Goal: Information Seeking & Learning: Learn about a topic

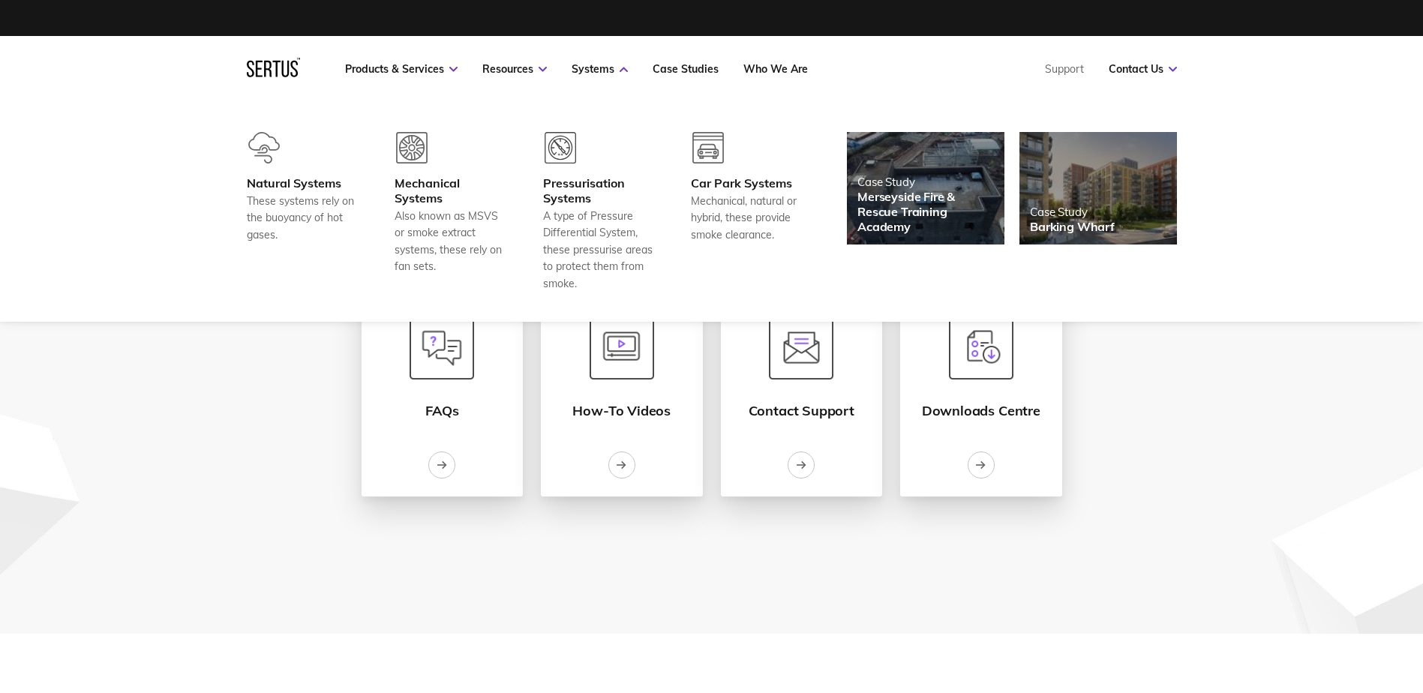
click at [277, 60] on icon at bounding box center [273, 68] width 53 height 20
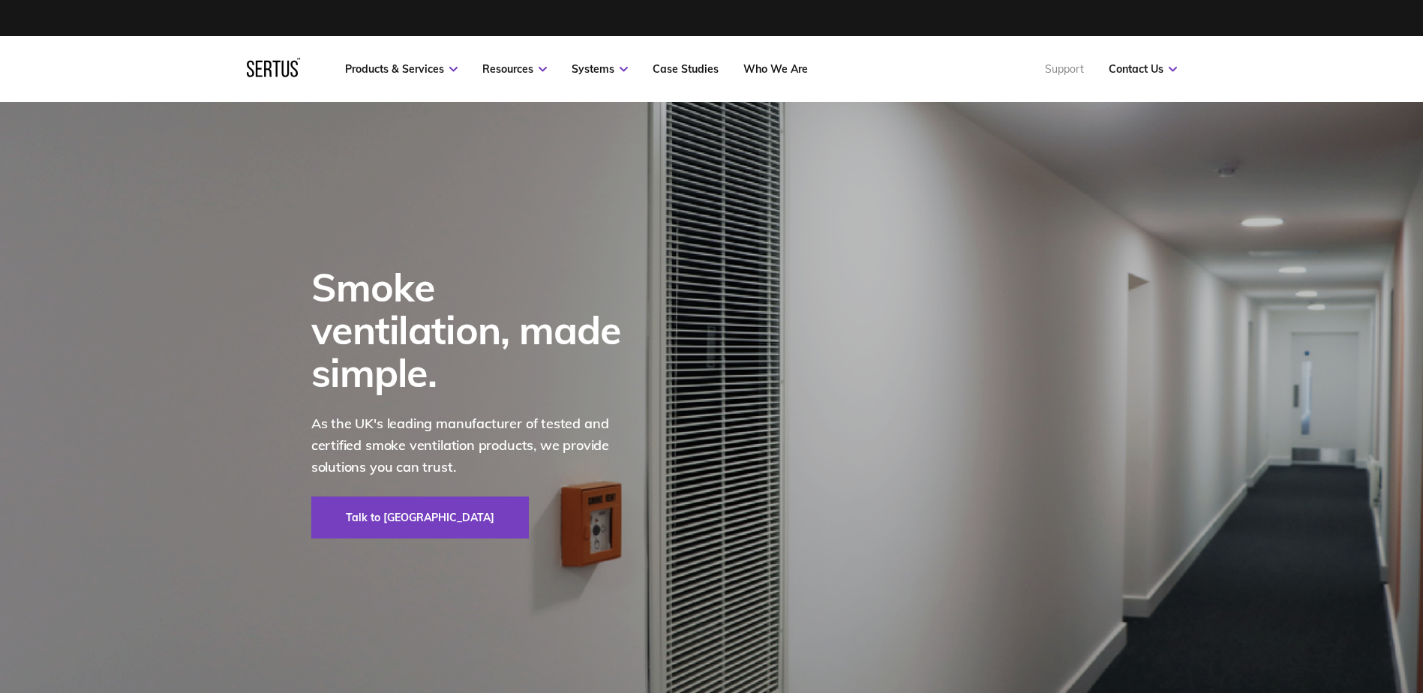
click at [1067, 68] on link "Support" at bounding box center [1064, 69] width 39 height 14
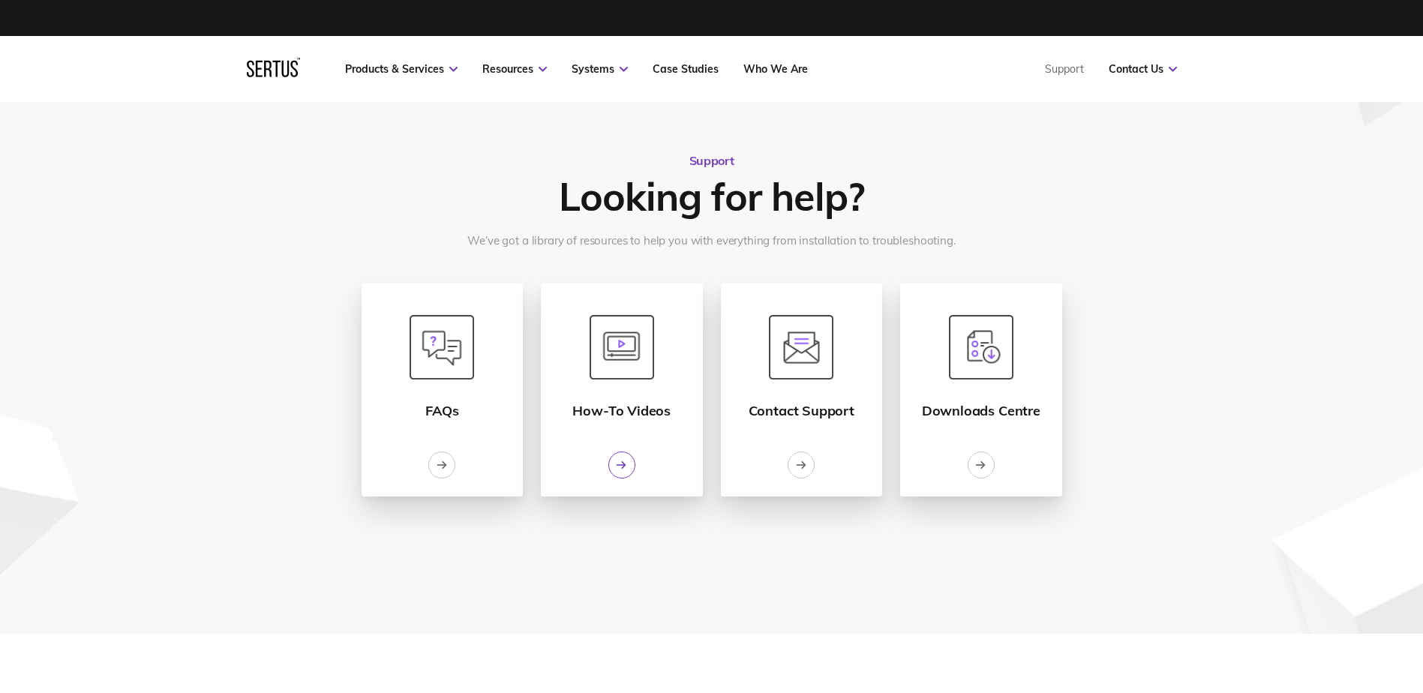
click at [624, 474] on div at bounding box center [622, 465] width 27 height 27
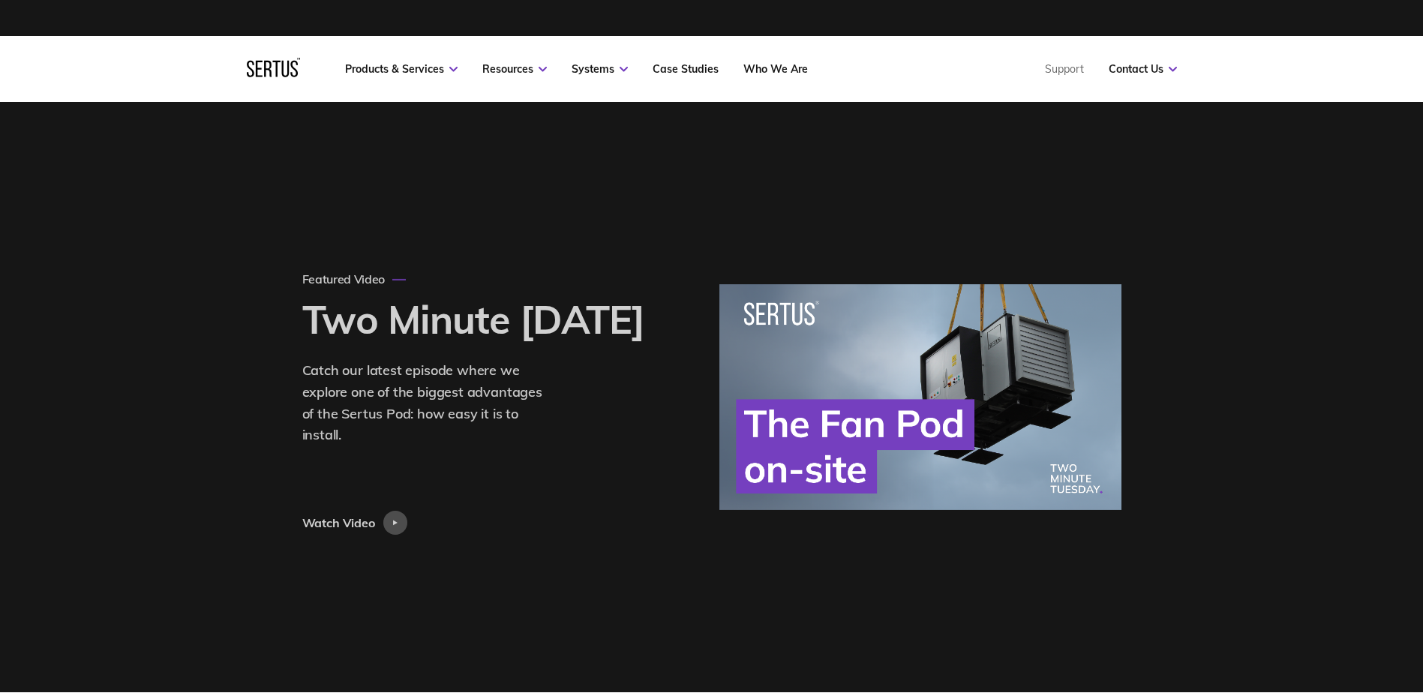
scroll to position [7223, 954]
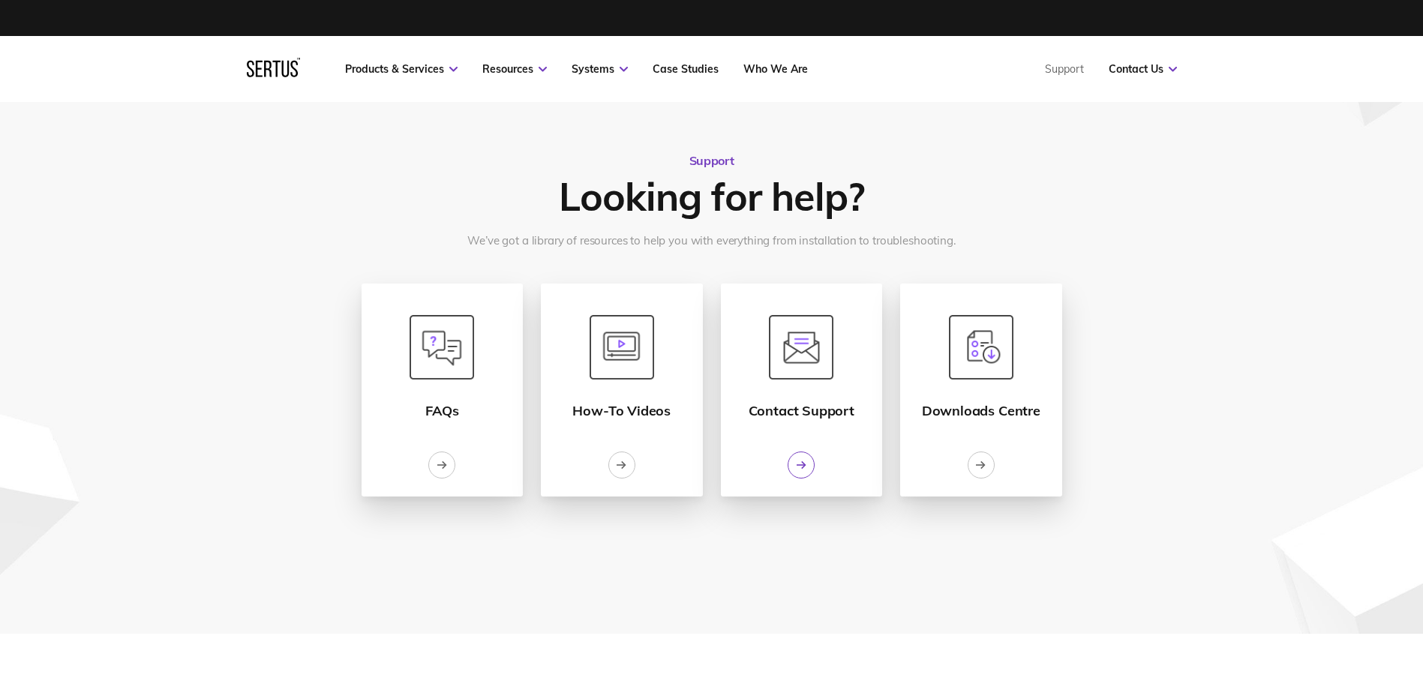
click at [812, 467] on div at bounding box center [801, 465] width 27 height 27
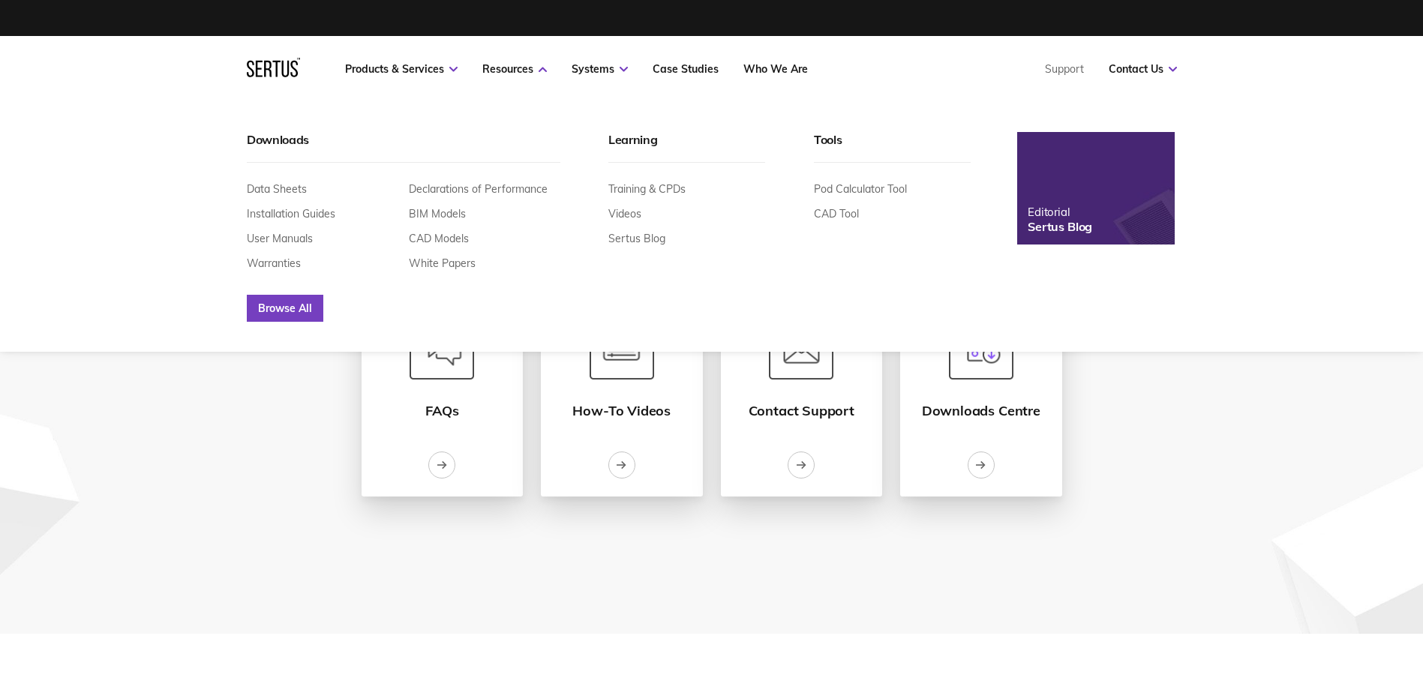
click at [270, 306] on link "Browse All" at bounding box center [285, 308] width 77 height 27
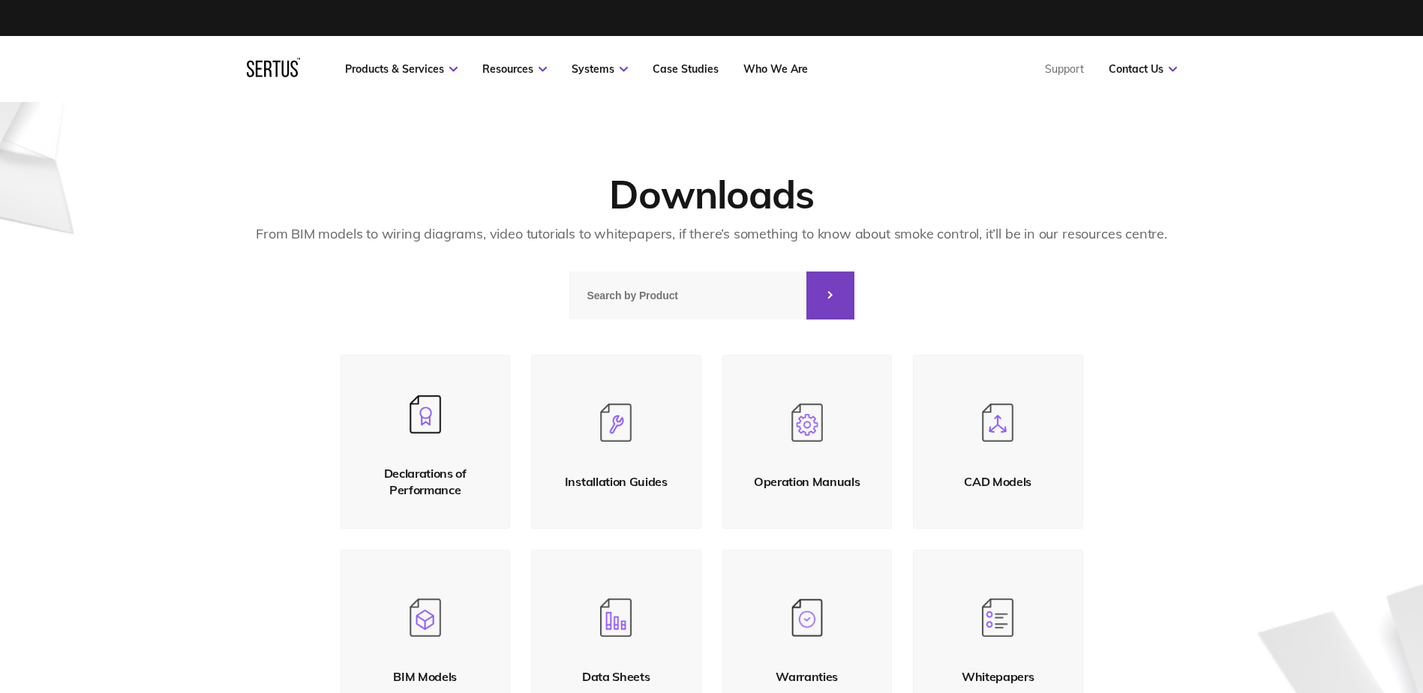
click at [650, 290] on input at bounding box center [687, 296] width 237 height 48
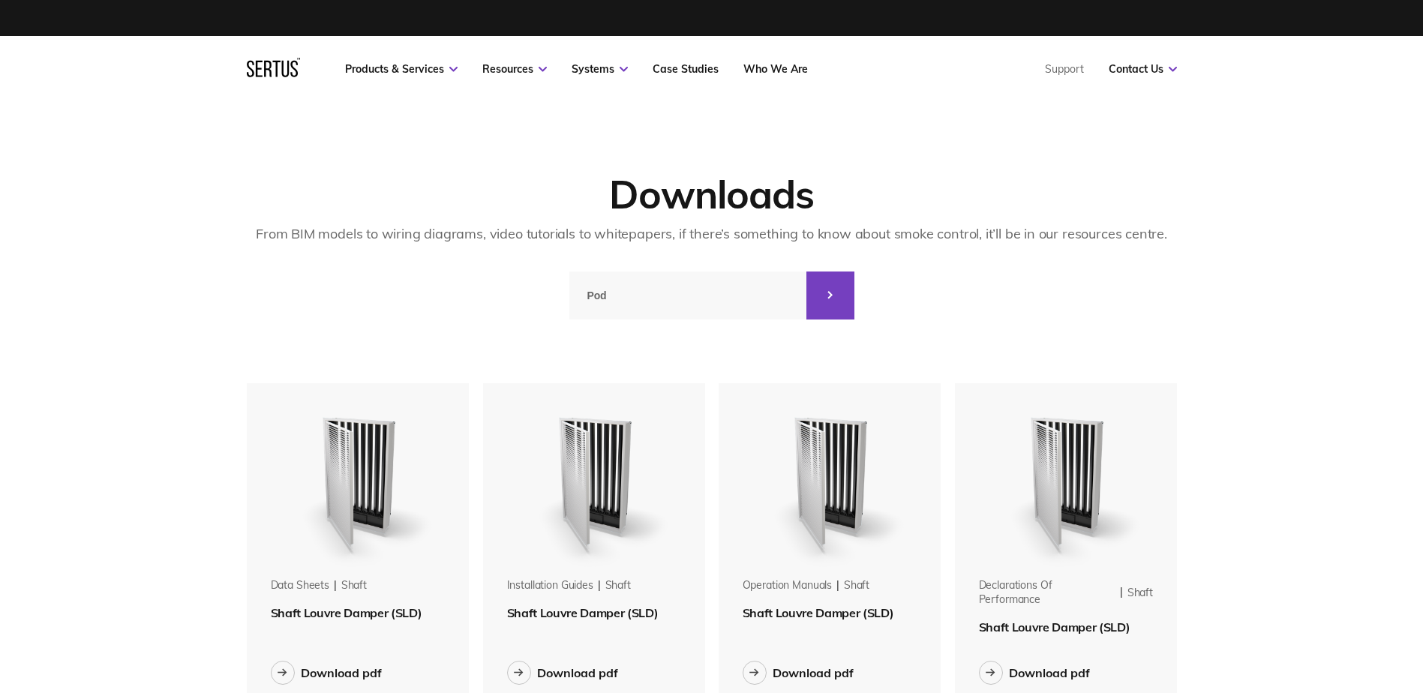
scroll to position [8, 8]
type input "P"
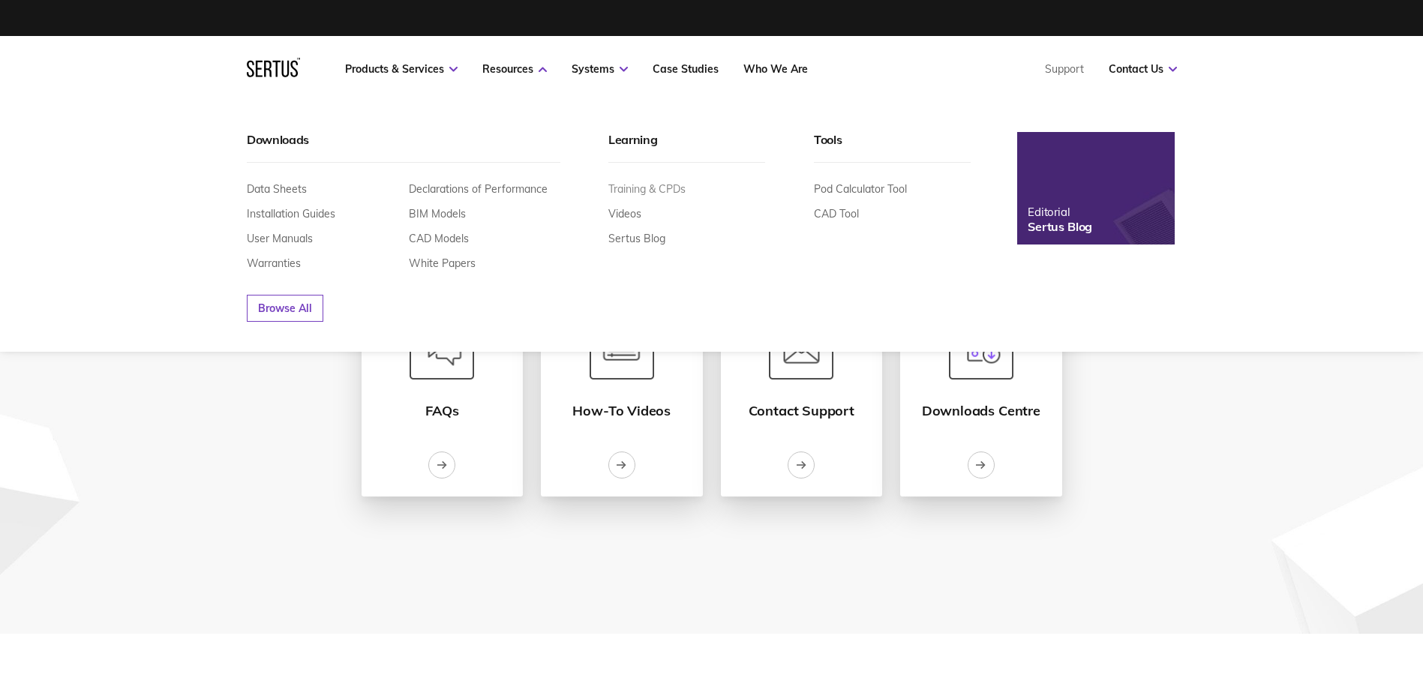
click at [639, 187] on link "Training & CPDs" at bounding box center [647, 189] width 77 height 14
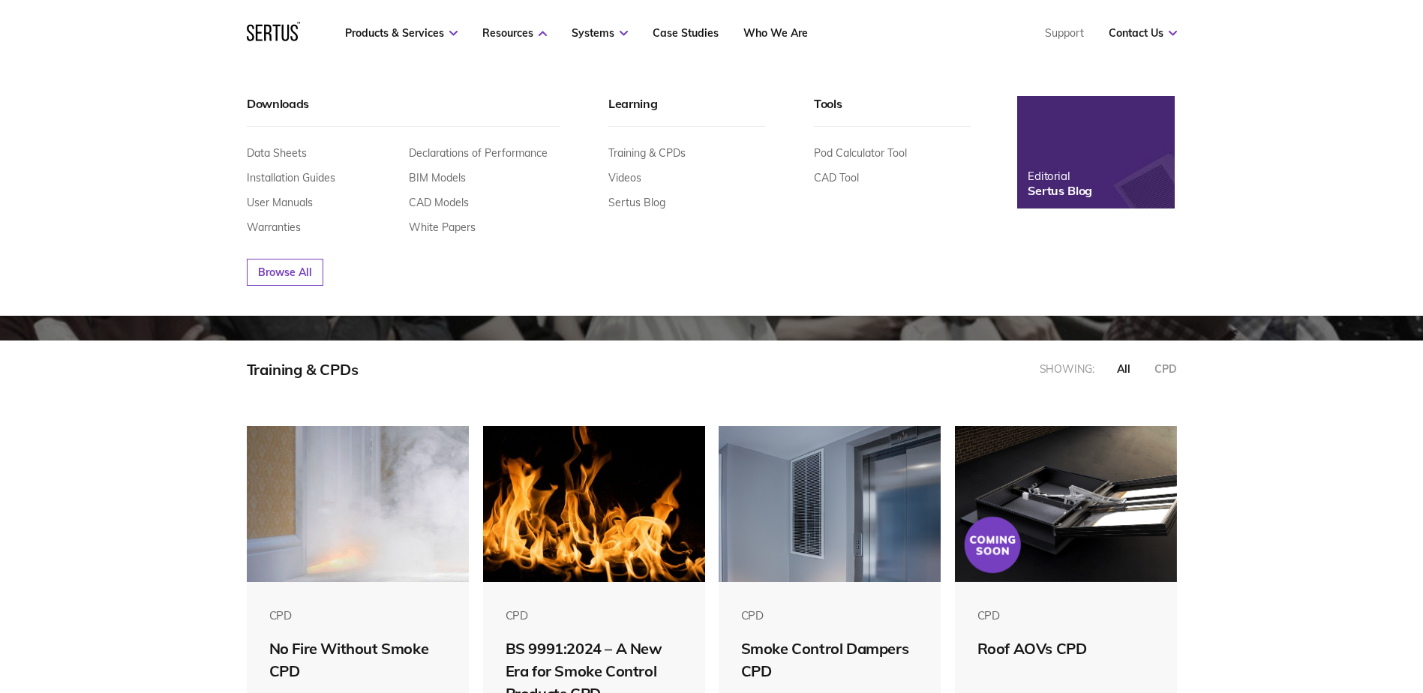
scroll to position [150, 0]
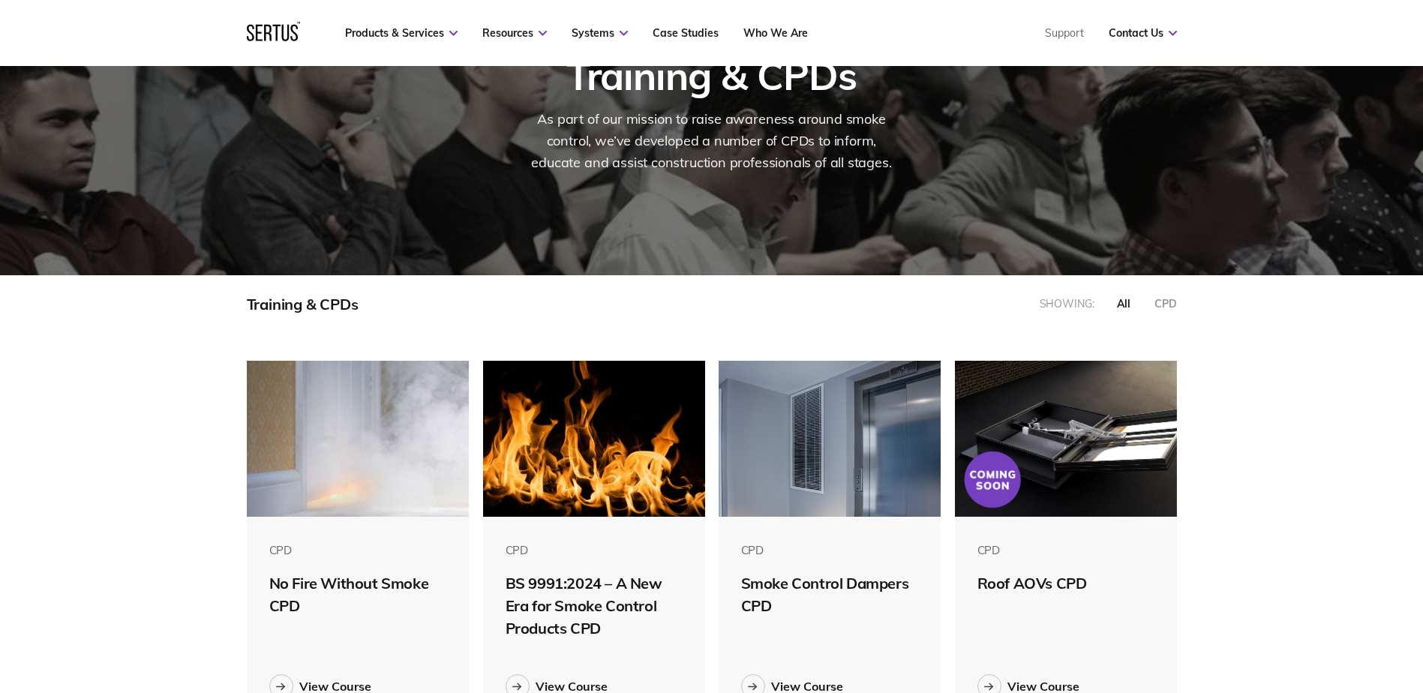
click at [271, 26] on icon at bounding box center [273, 32] width 53 height 20
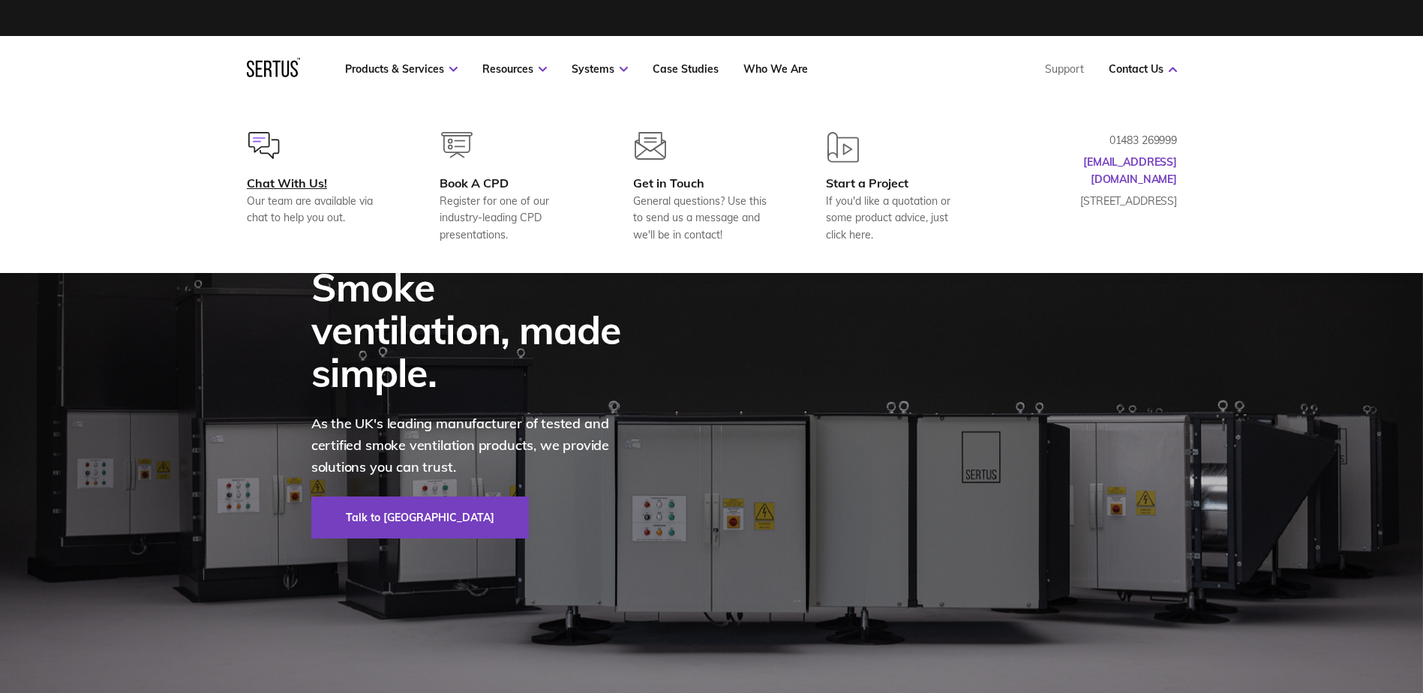
click at [283, 182] on div "Chat With Us!" at bounding box center [319, 183] width 145 height 15
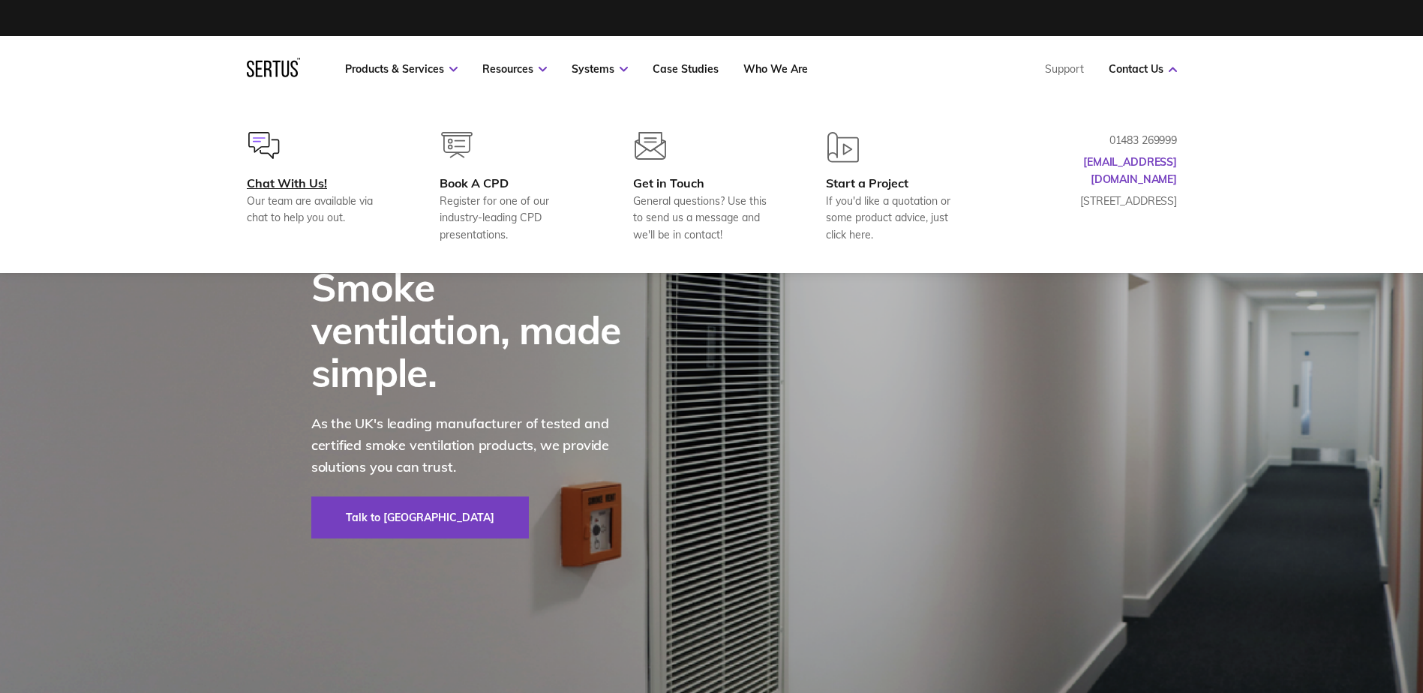
click at [251, 142] on img at bounding box center [264, 145] width 32 height 27
click at [446, 185] on div "Book A CPD" at bounding box center [512, 183] width 145 height 15
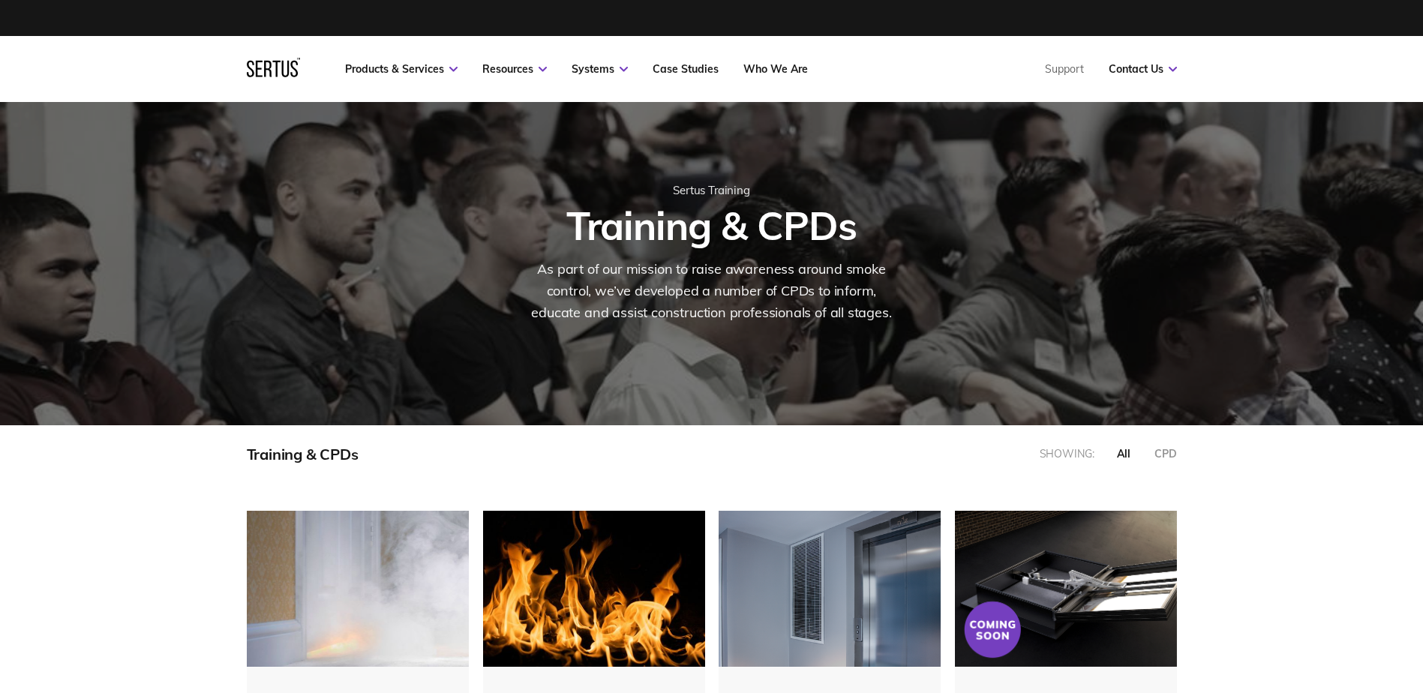
scroll to position [757, 954]
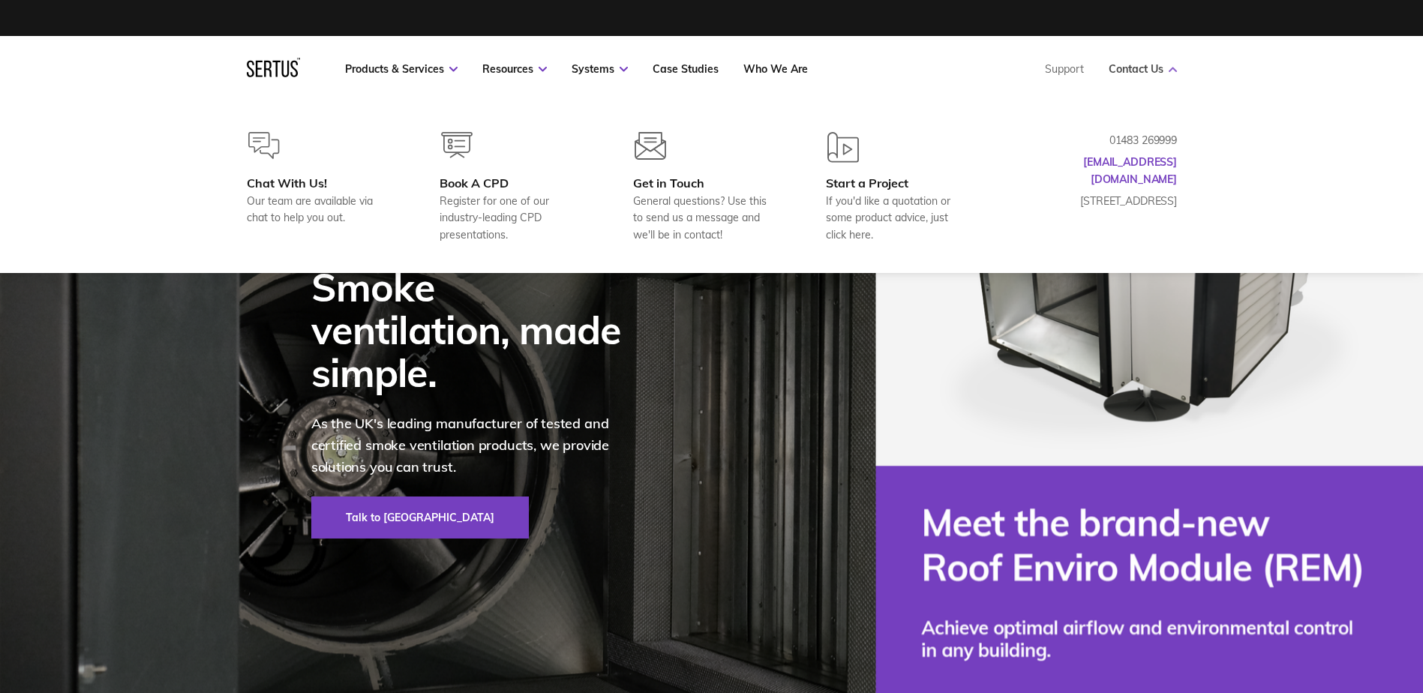
click at [1134, 66] on link "Contact Us" at bounding box center [1143, 69] width 68 height 14
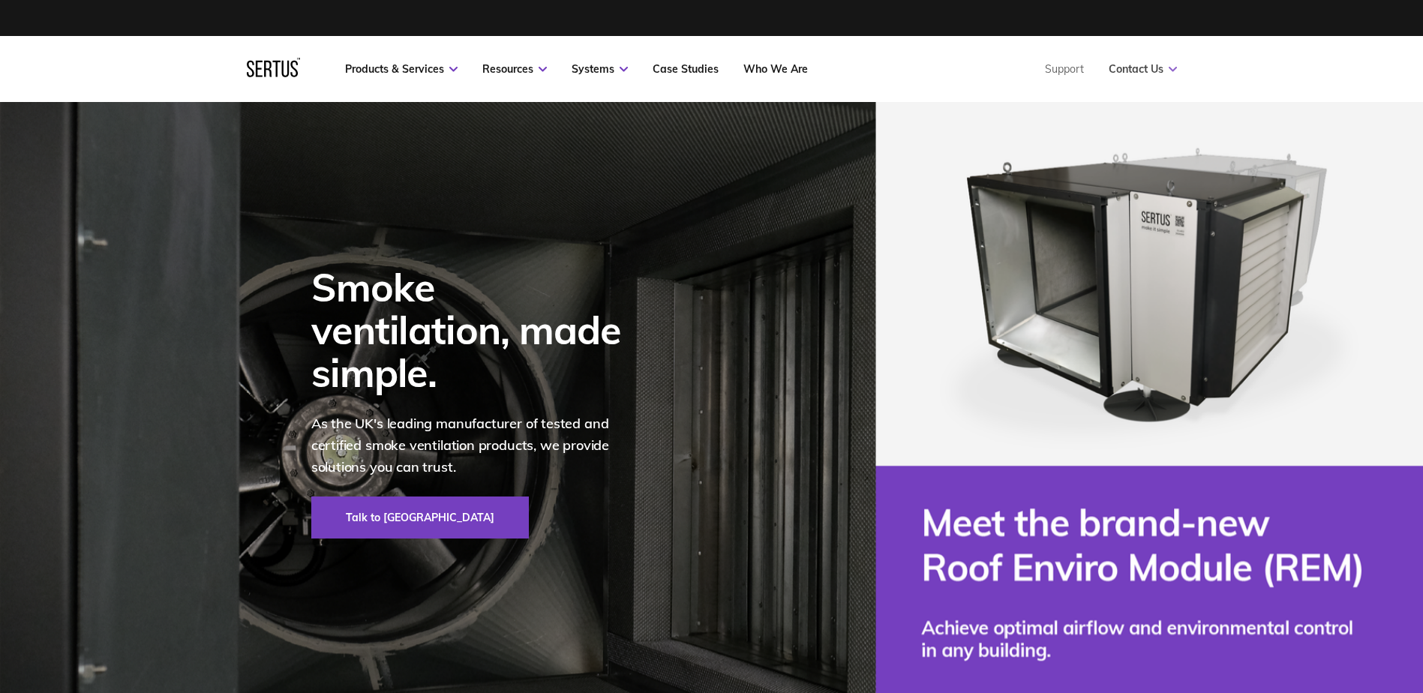
click at [1161, 68] on link "Contact Us" at bounding box center [1143, 69] width 68 height 14
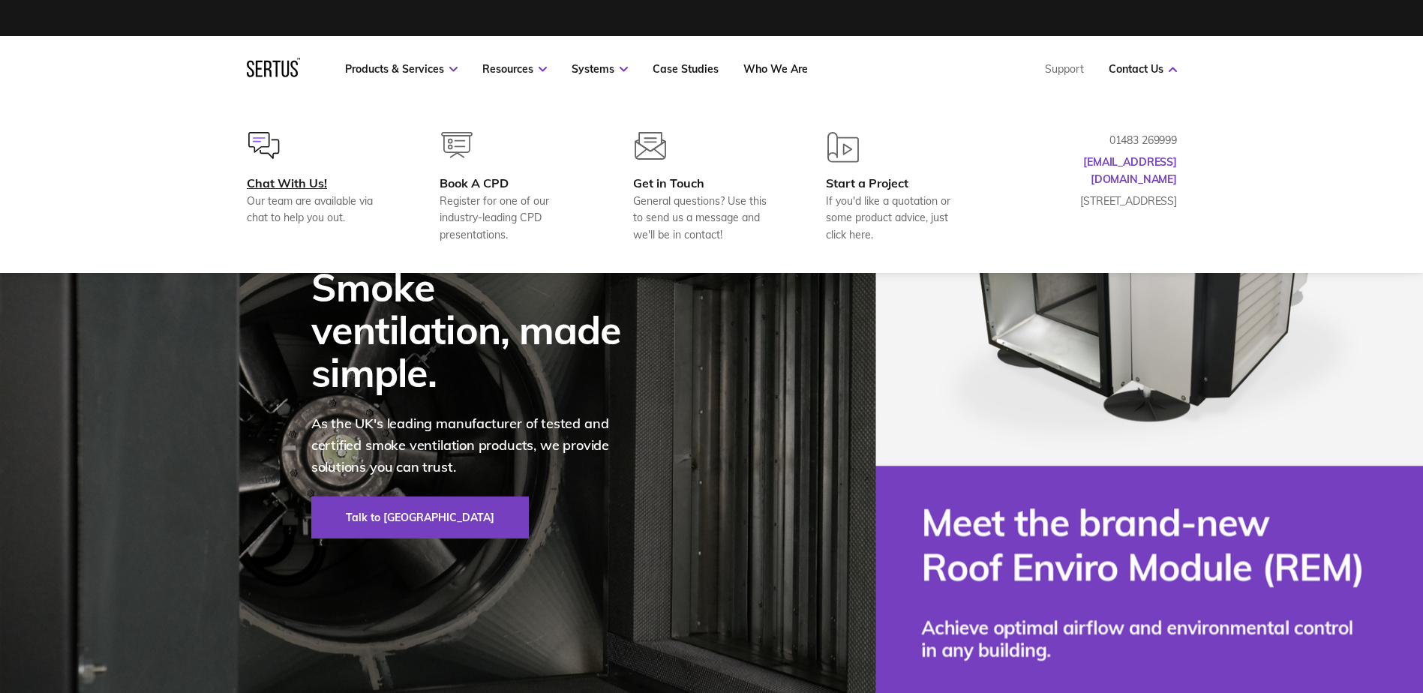
click at [290, 179] on div "Chat With Us!" at bounding box center [319, 183] width 145 height 15
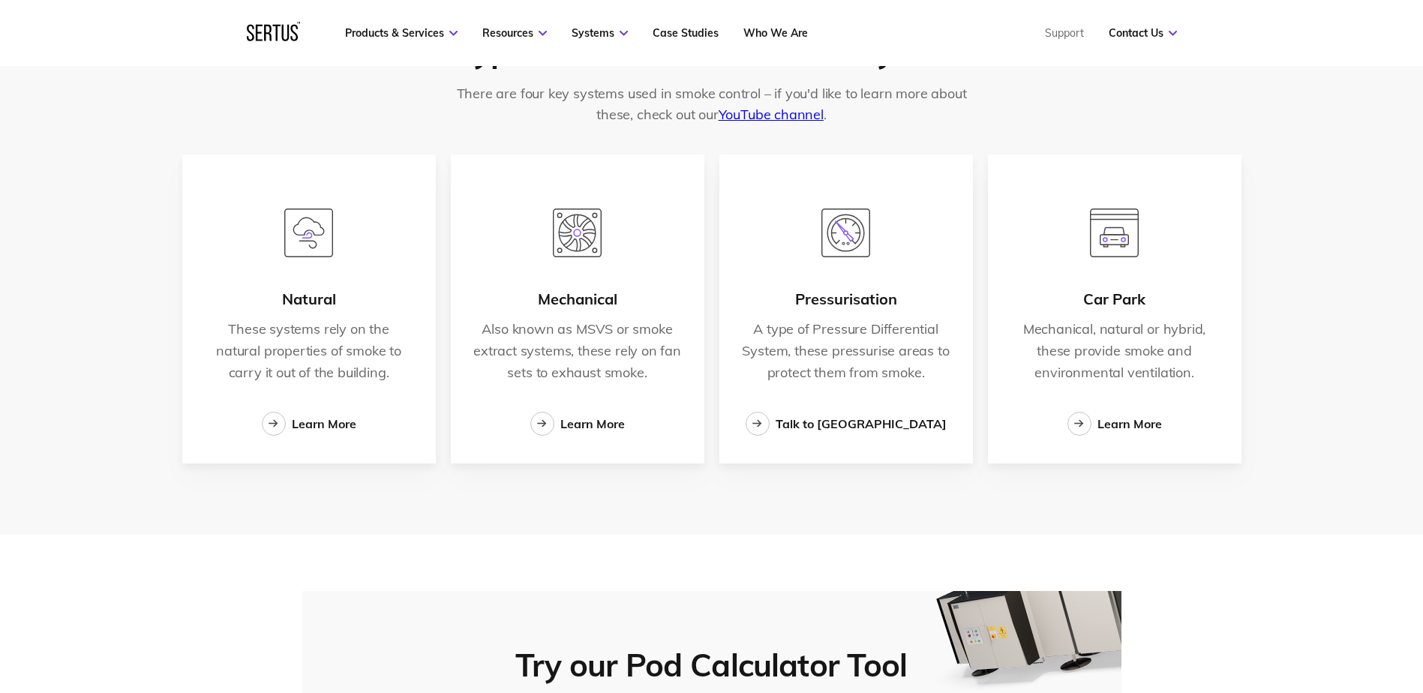
scroll to position [2701, 0]
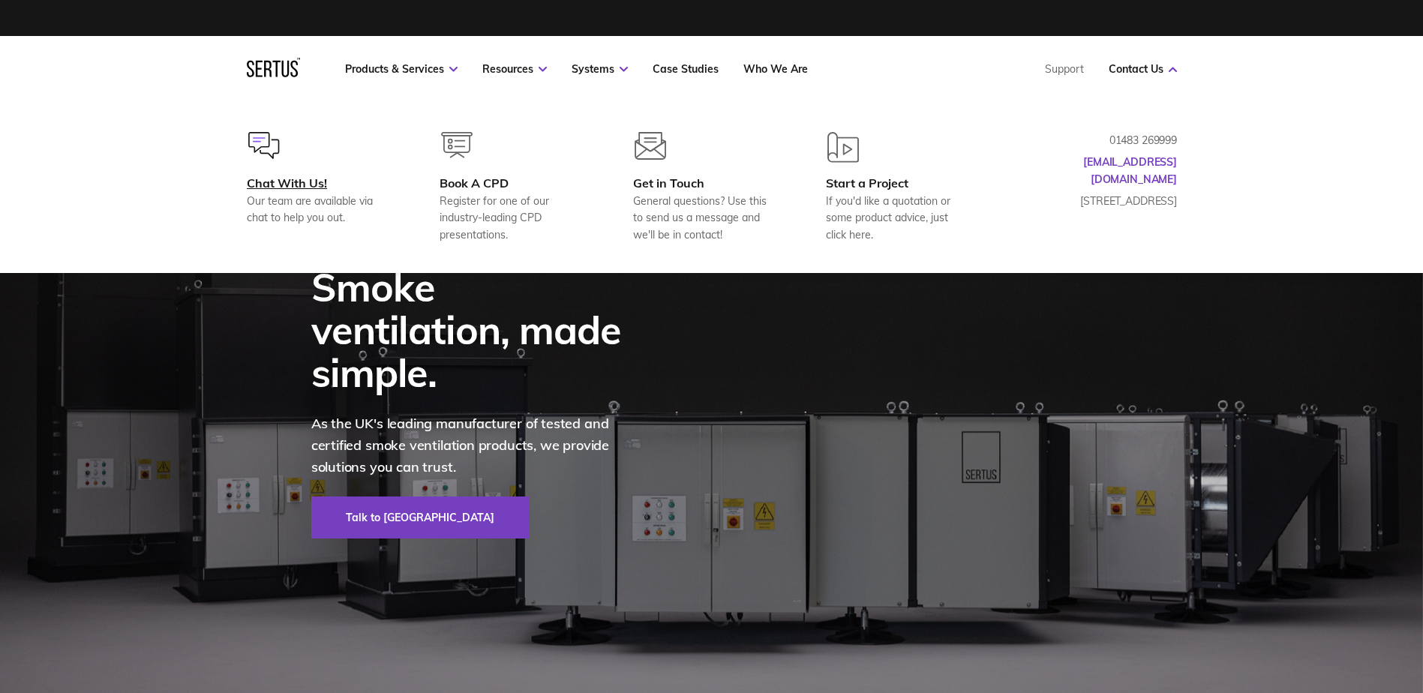
click at [309, 183] on div "Chat With Us!" at bounding box center [319, 183] width 145 height 15
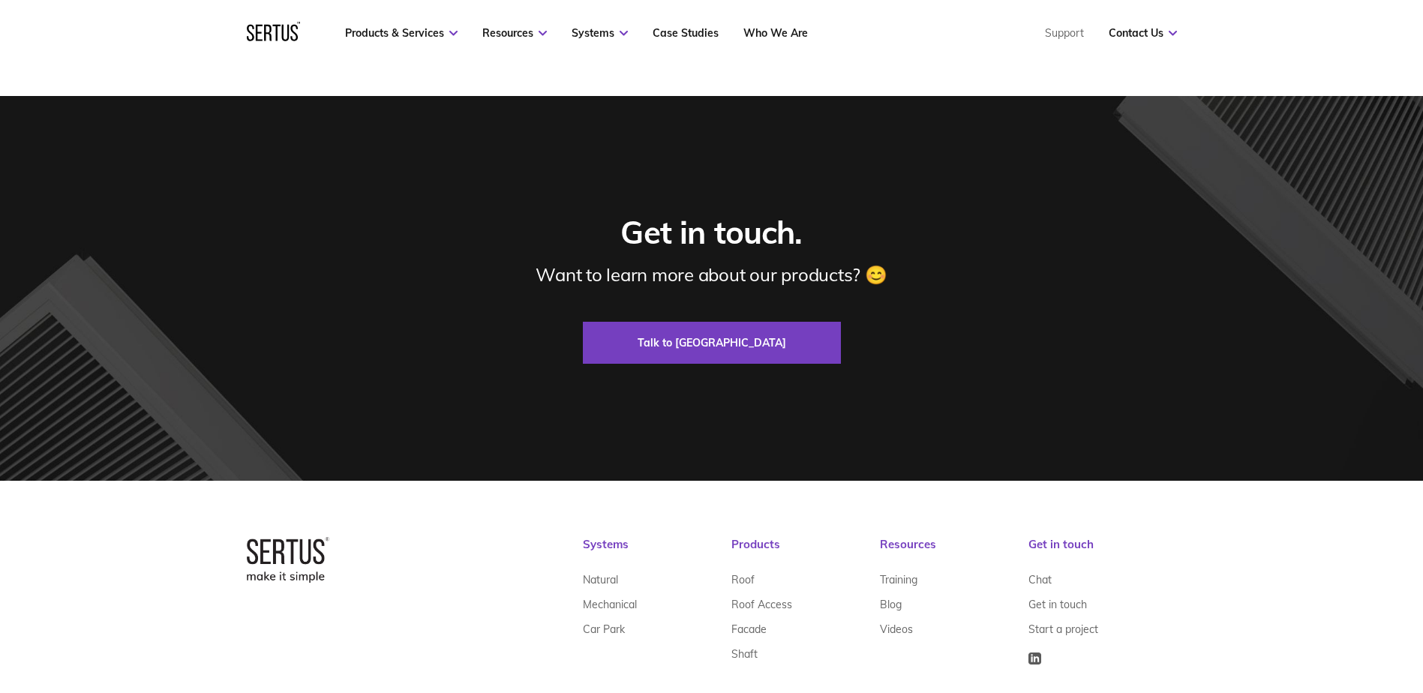
scroll to position [4568, 0]
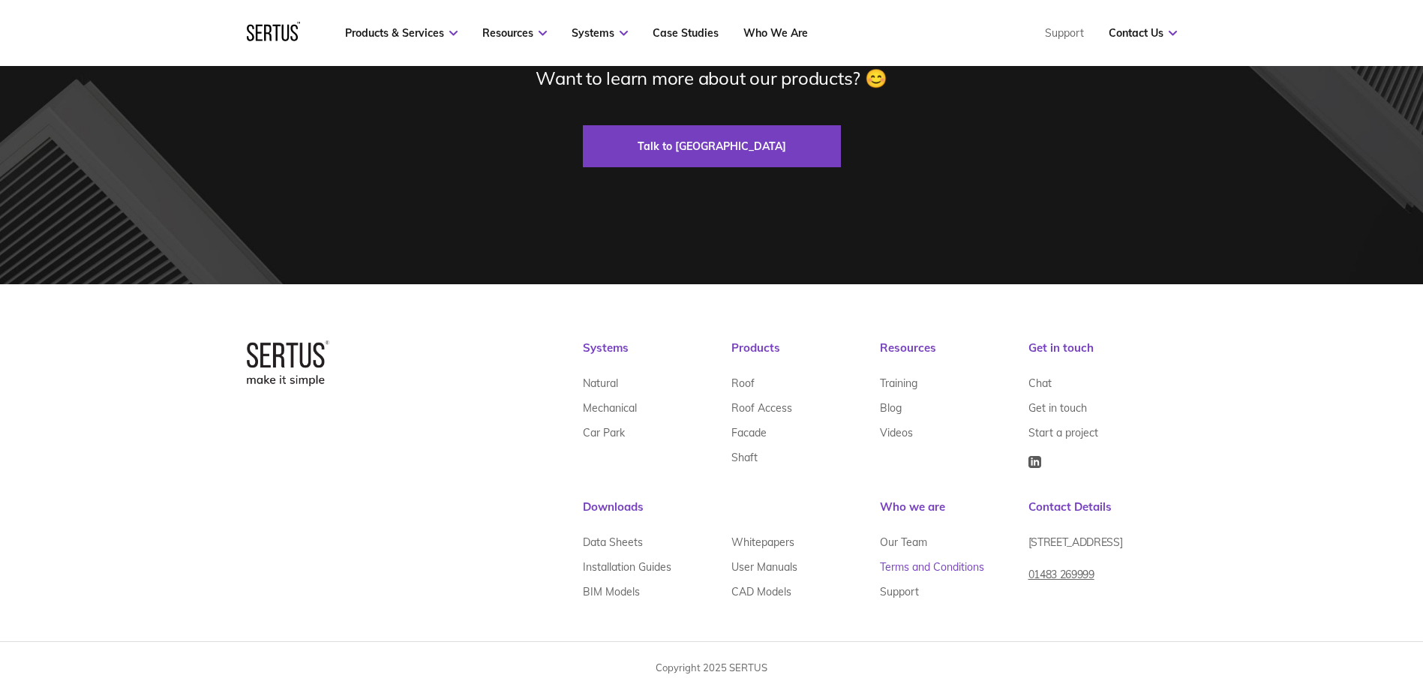
click at [927, 564] on link "Terms and Conditions" at bounding box center [932, 566] width 104 height 25
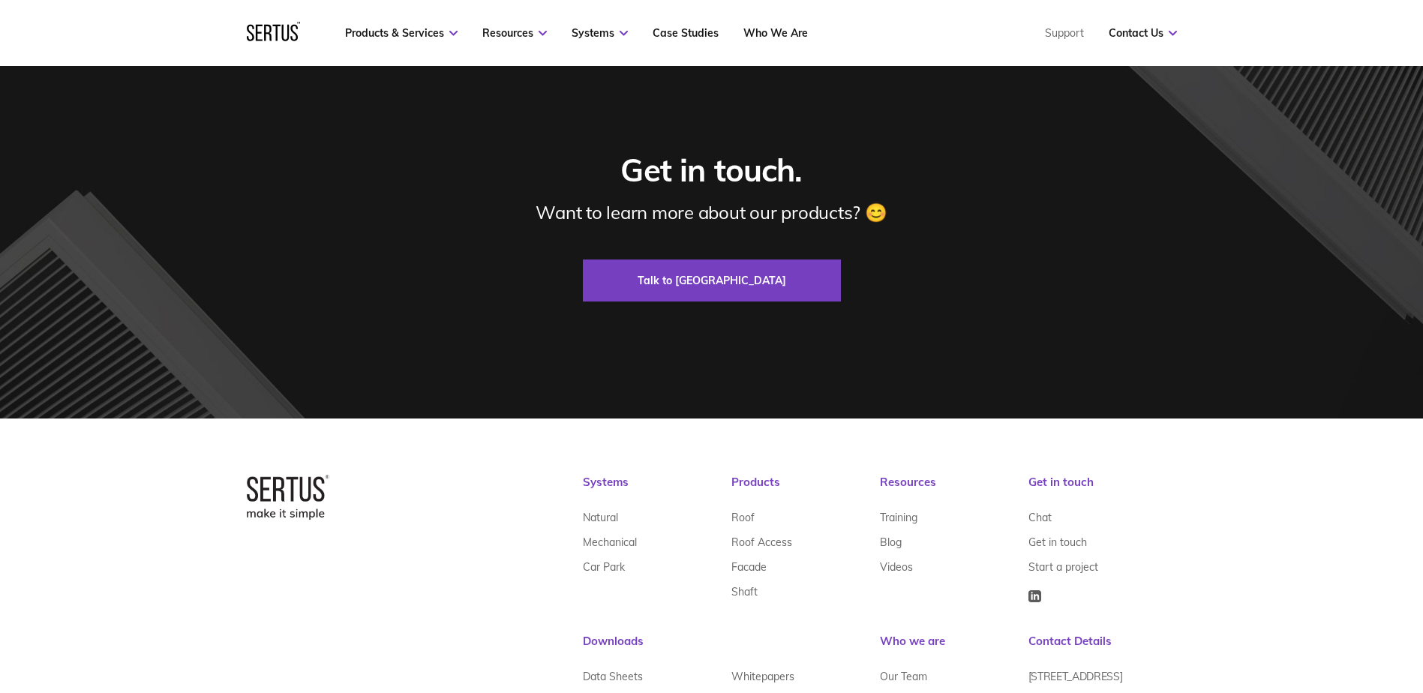
scroll to position [9431, 0]
